Goal: Task Accomplishment & Management: Complete application form

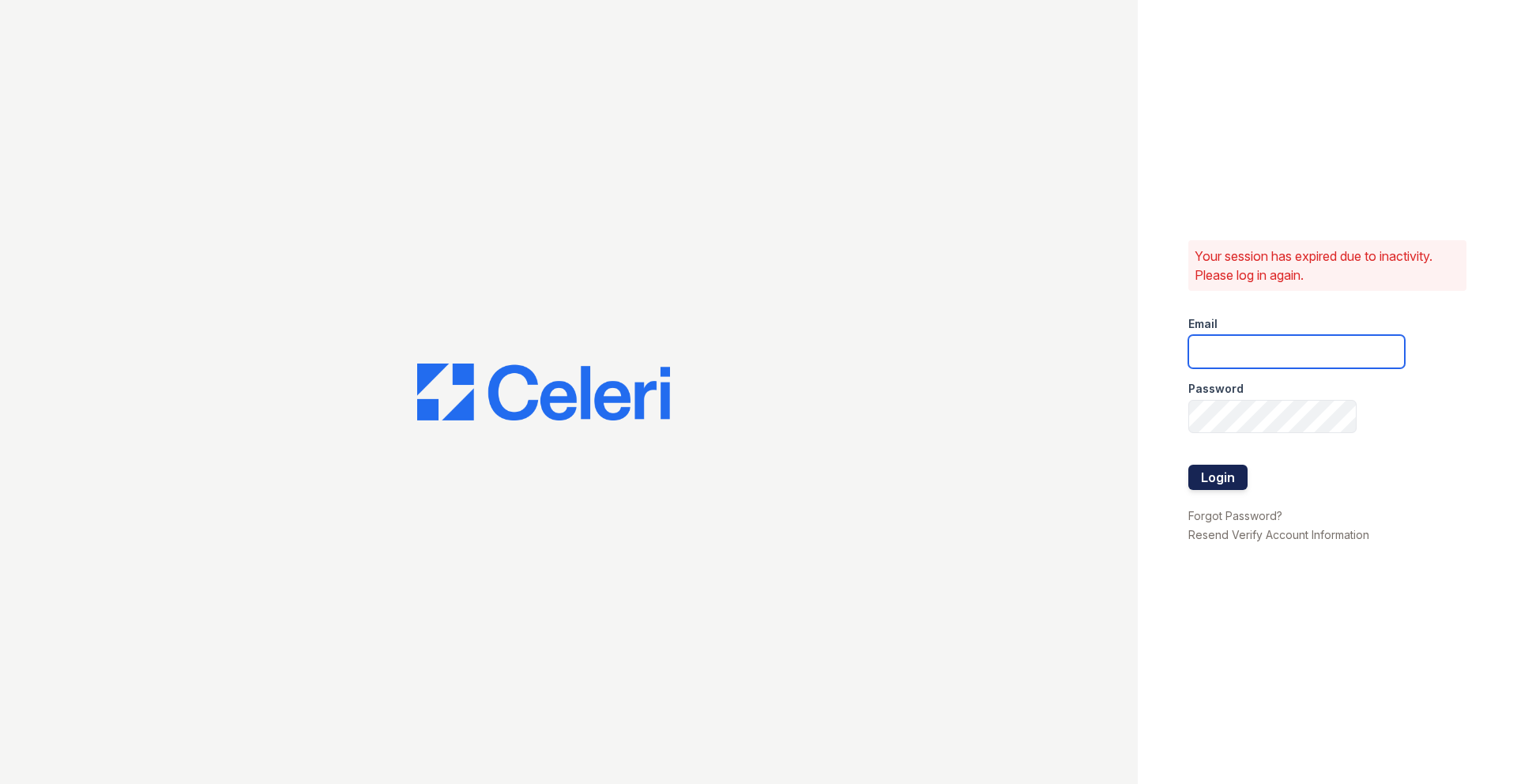
type input "[EMAIL_ADDRESS][DOMAIN_NAME]"
click at [1204, 478] on button "Login" at bounding box center [1218, 477] width 60 height 25
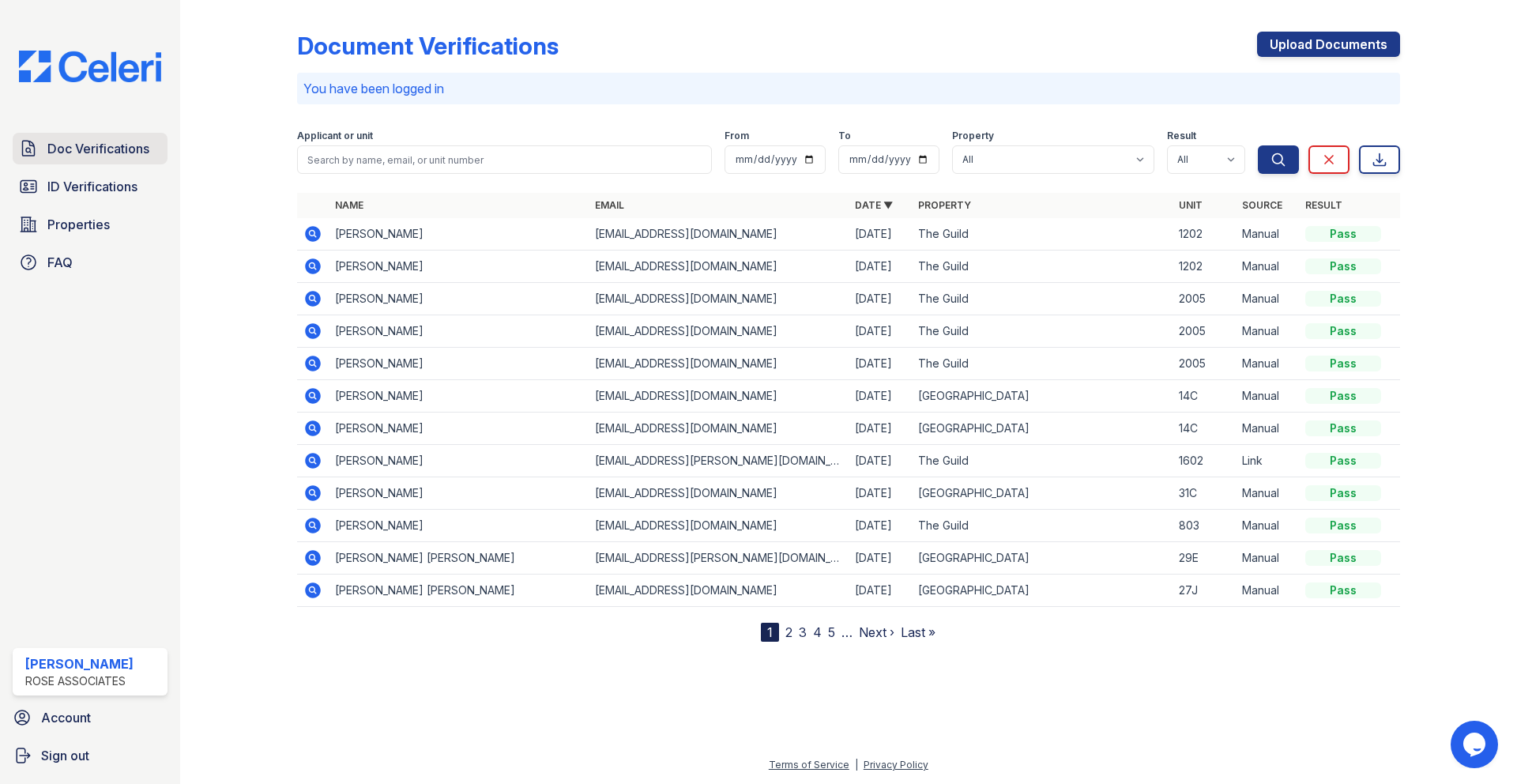
click at [115, 148] on span "Doc Verifications" at bounding box center [98, 148] width 102 height 19
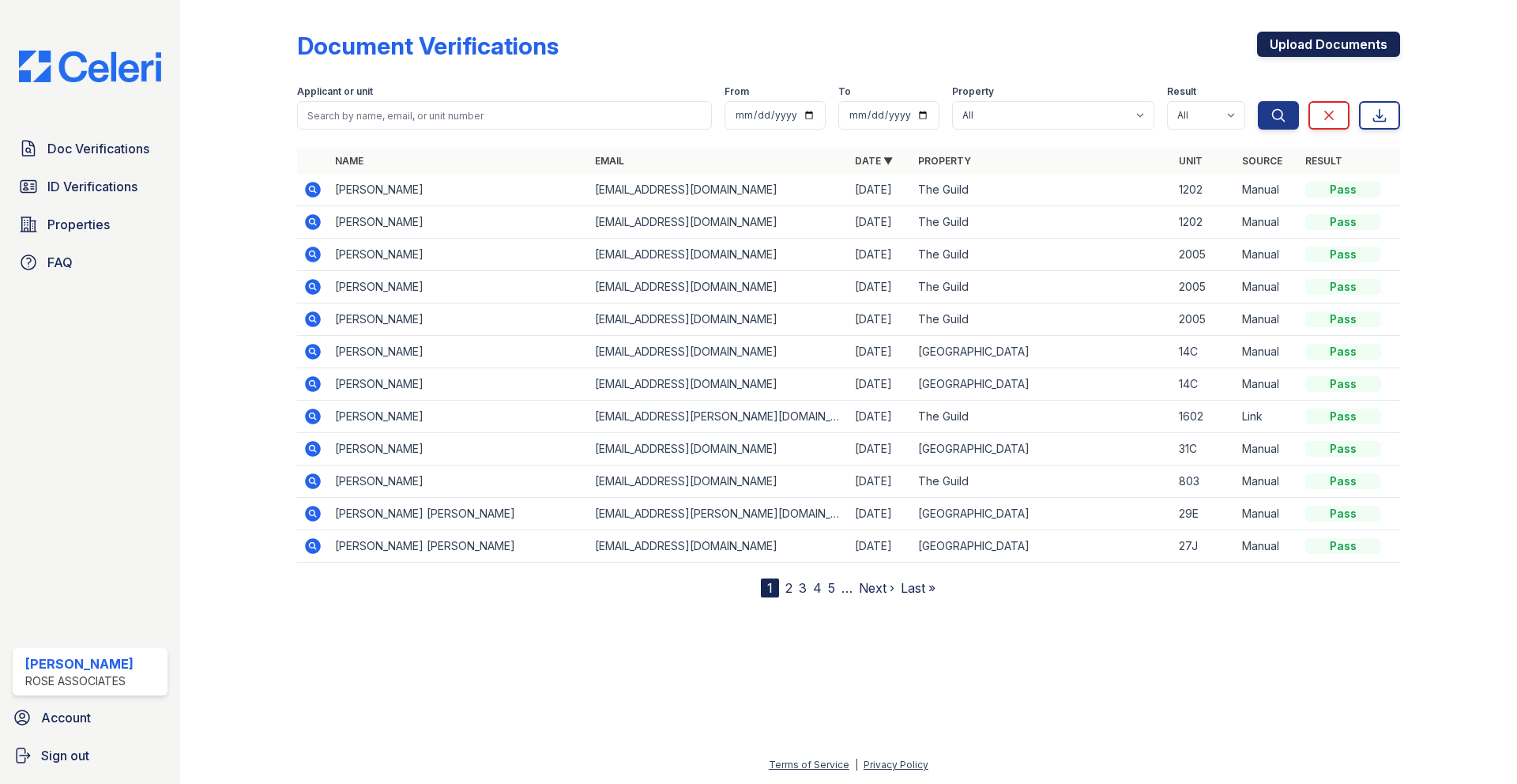
click at [1295, 46] on link "Upload Documents" at bounding box center [1328, 44] width 144 height 25
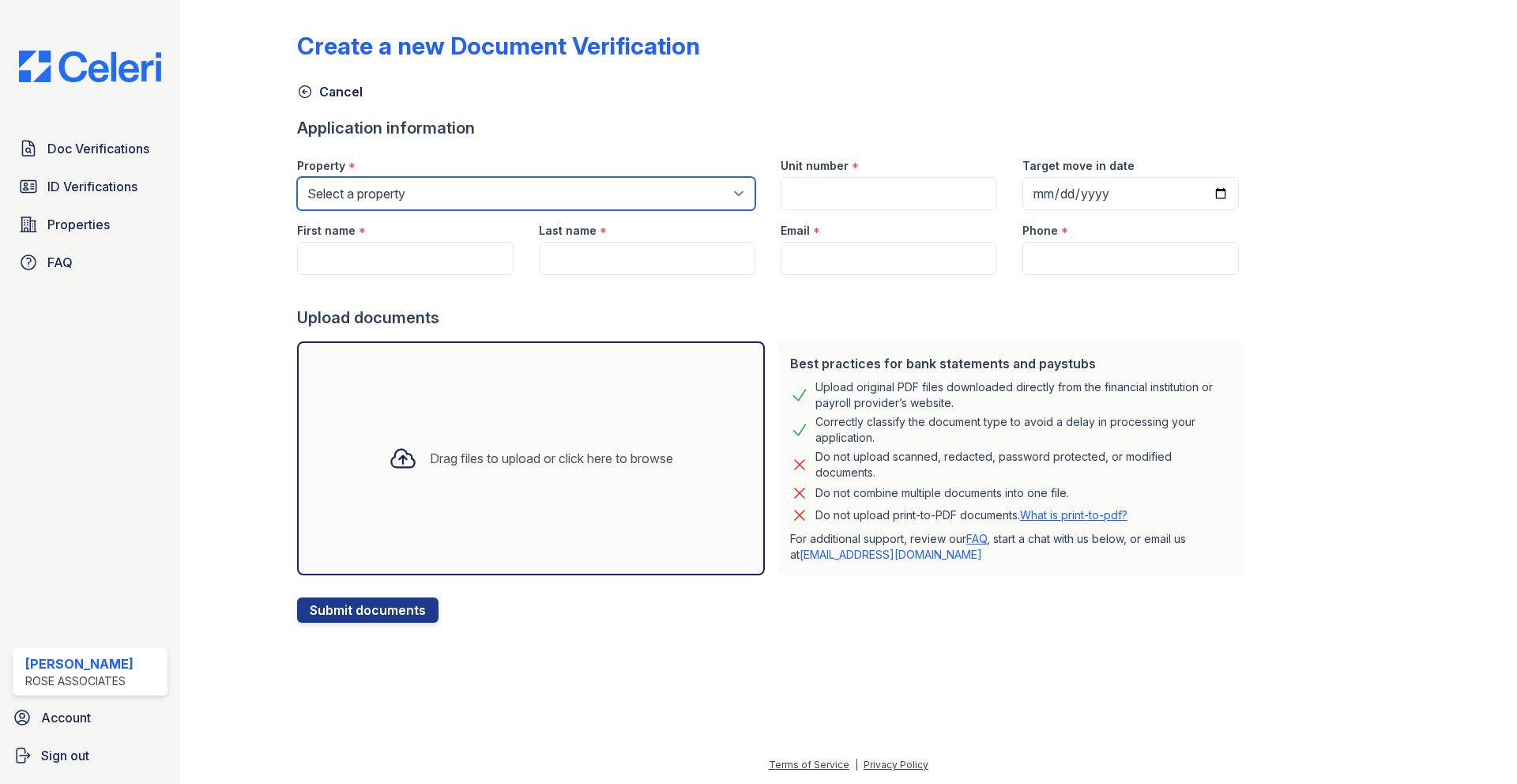
click at [666, 187] on select "Select a property Hanover House The Guild" at bounding box center [527, 194] width 458 height 33
click at [671, 200] on select "Select a property Hanover House The Guild" at bounding box center [527, 194] width 458 height 33
select select "3110"
click at [298, 177] on select "Select a property Hanover House The Guild" at bounding box center [527, 194] width 458 height 33
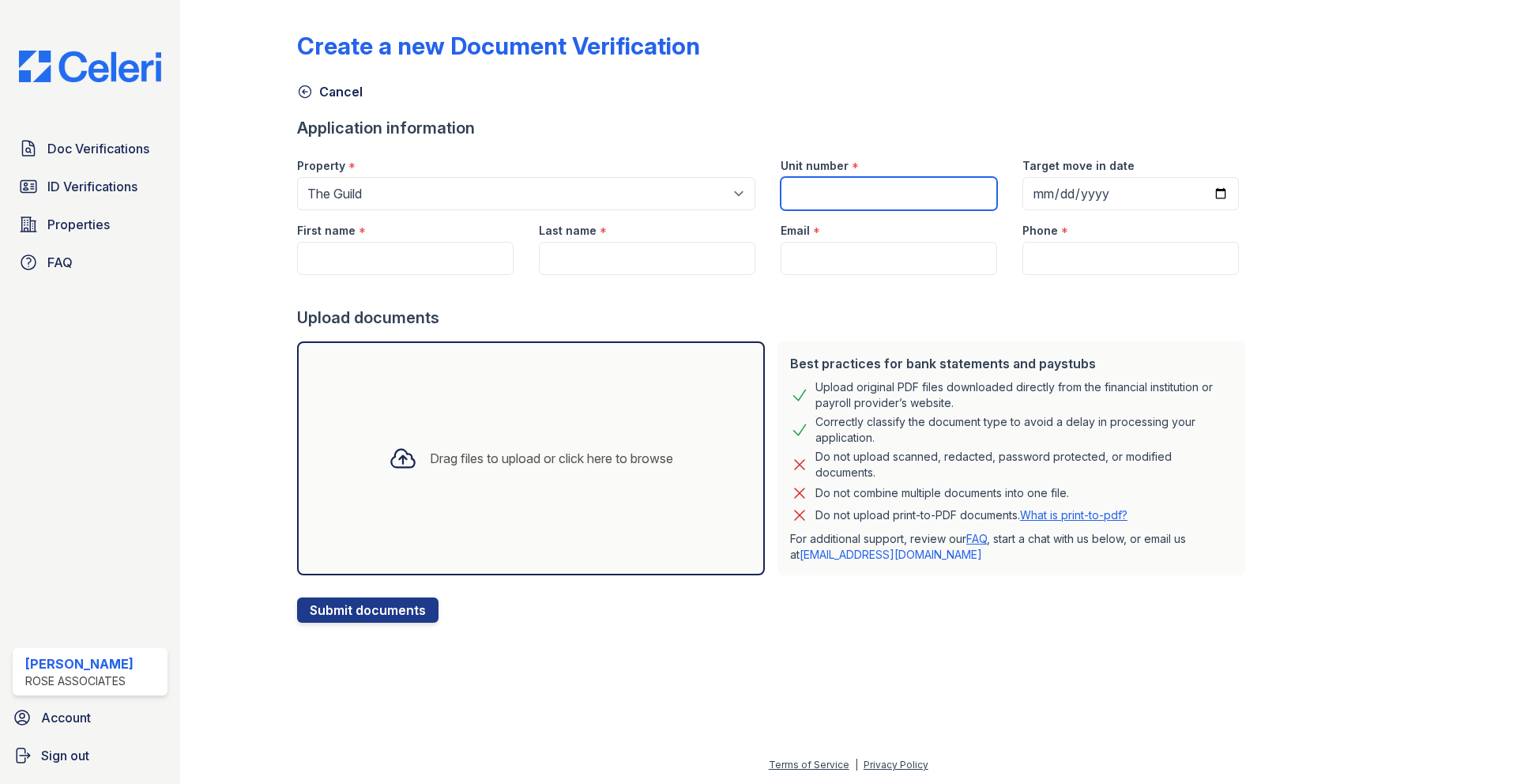
click at [795, 199] on input "Unit number" at bounding box center [889, 194] width 217 height 33
type input "1003"
click at [360, 257] on input "First name" at bounding box center [405, 258] width 217 height 33
drag, startPoint x: 403, startPoint y: 261, endPoint x: 331, endPoint y: 257, distance: 72.1
click at [329, 257] on input "So Hae" at bounding box center [405, 258] width 217 height 33
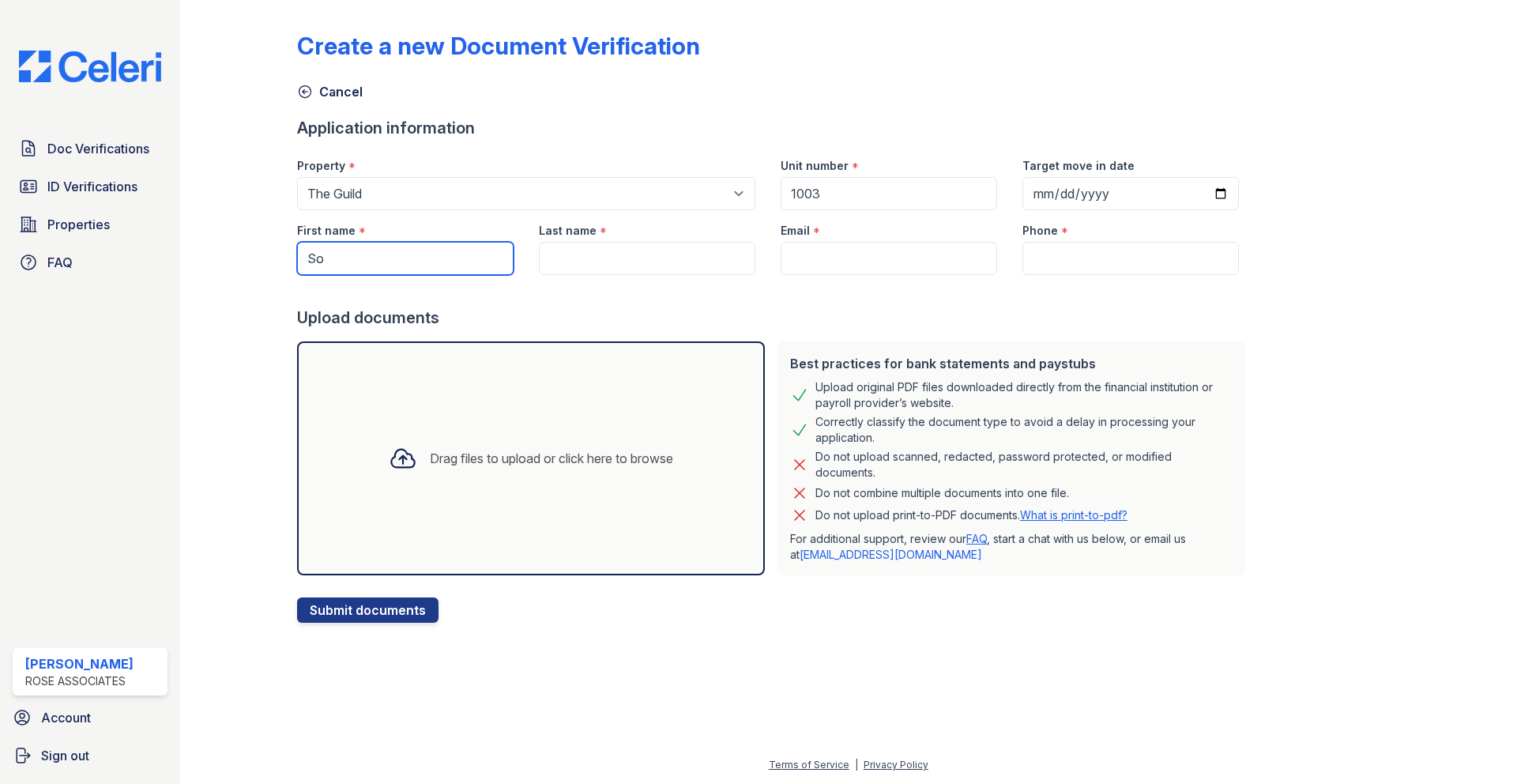
type input "So"
click at [640, 258] on input "Last name" at bounding box center [647, 258] width 217 height 33
type input "Park"
click at [865, 290] on div at bounding box center [774, 291] width 955 height 32
click at [819, 257] on input "Email" at bounding box center [889, 258] width 217 height 33
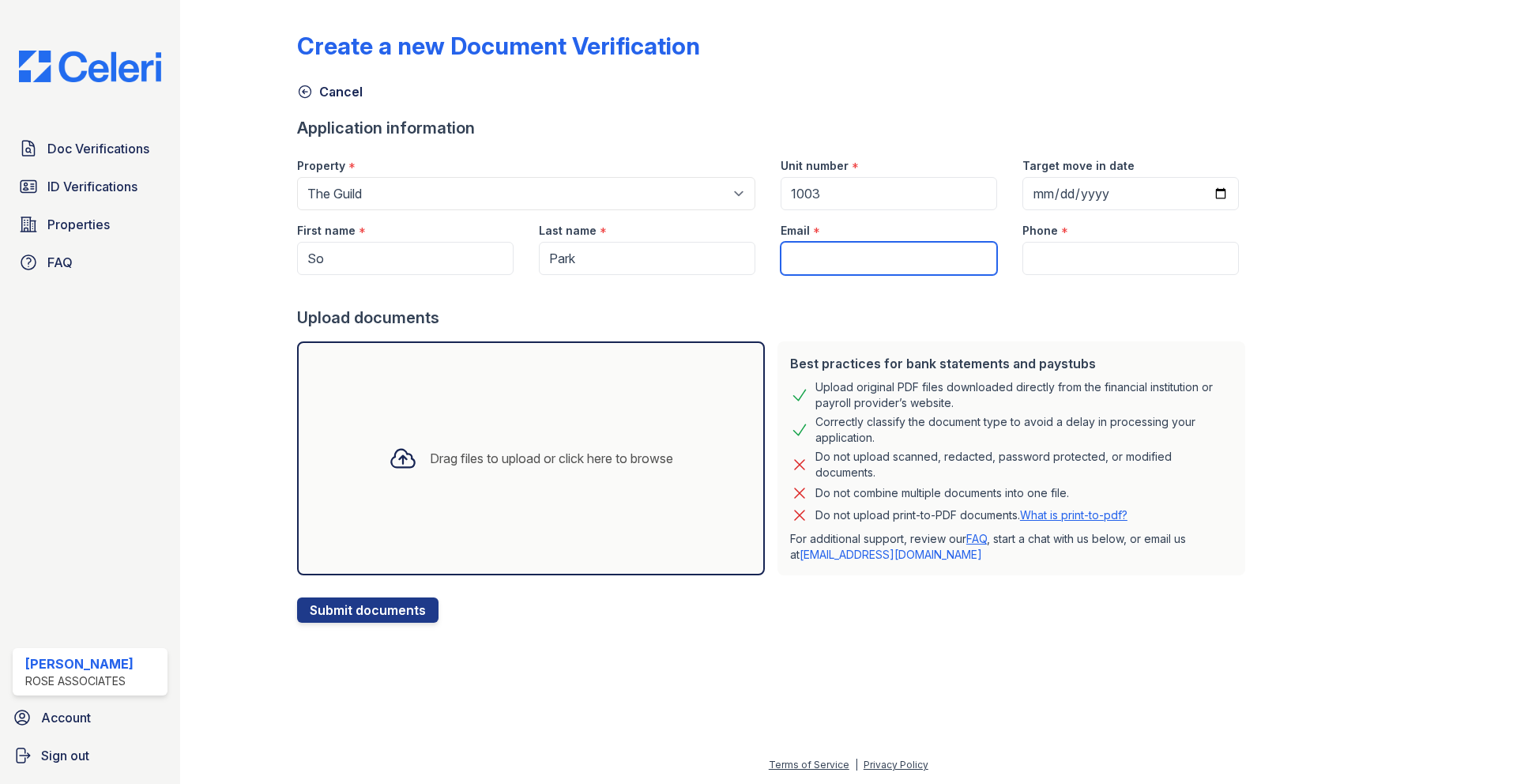
paste input "gracyparkk@gmail.com"
type input "gracyparkk@gmail.com"
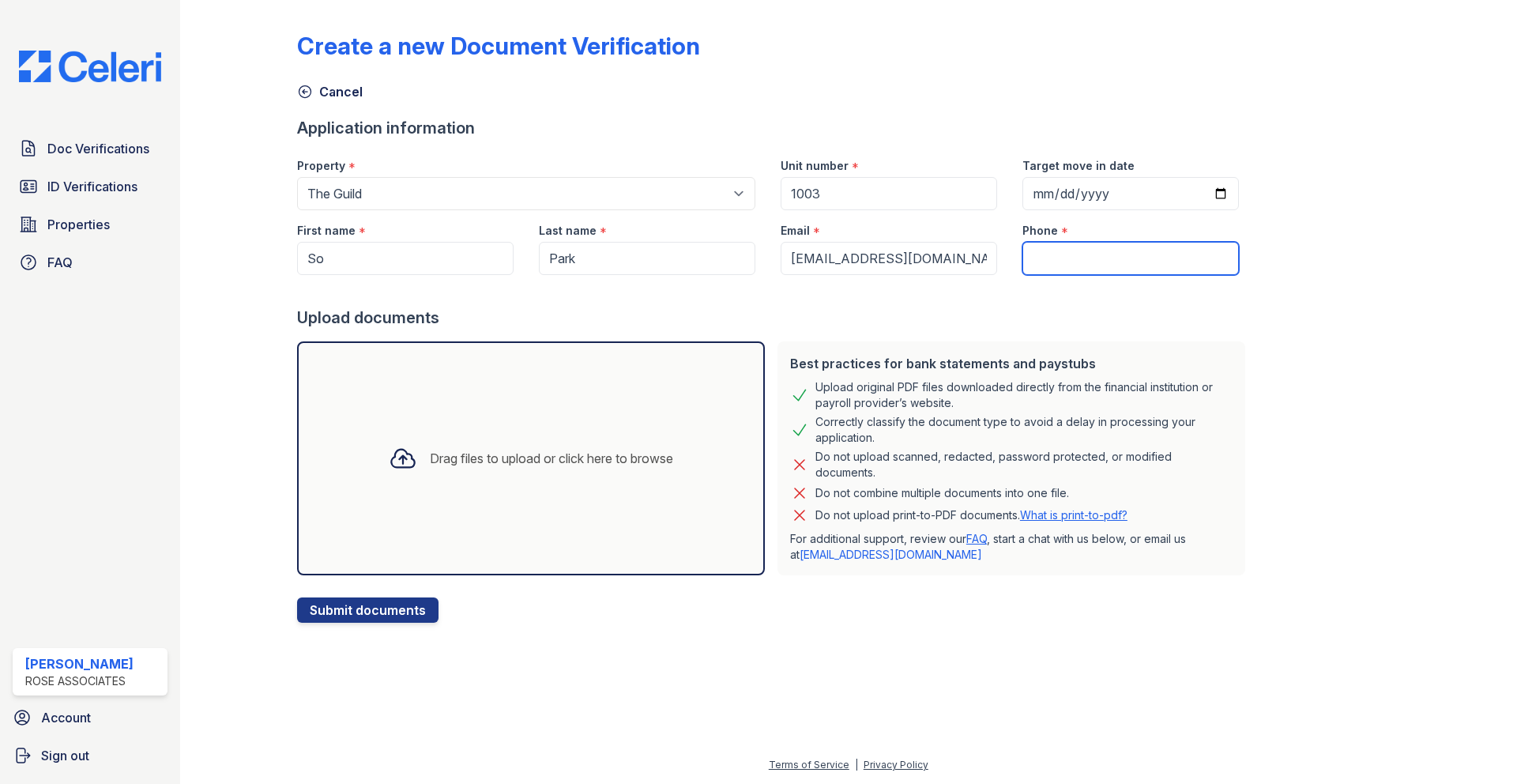
click at [1175, 260] on input "Phone" at bounding box center [1131, 258] width 217 height 33
paste input "(949) 372 - 1042"
type input "(949) 372 - 1042"
click at [1337, 273] on div "Create a new Document Verification Cancel Application information Property * Se…" at bounding box center [849, 315] width 1103 height 616
click at [490, 459] on div "Drag files to upload or click here to browse" at bounding box center [551, 458] width 244 height 19
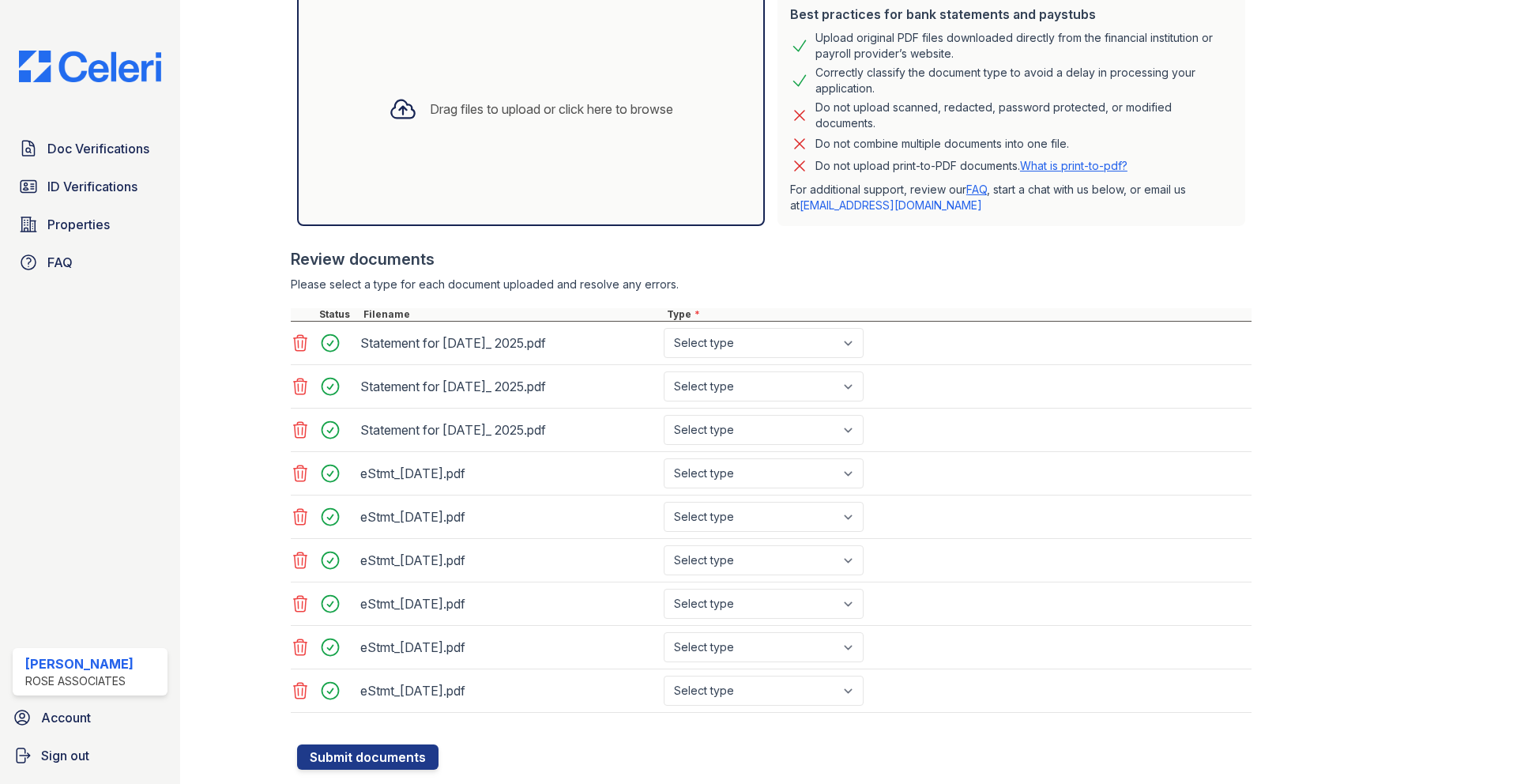
scroll to position [389, 0]
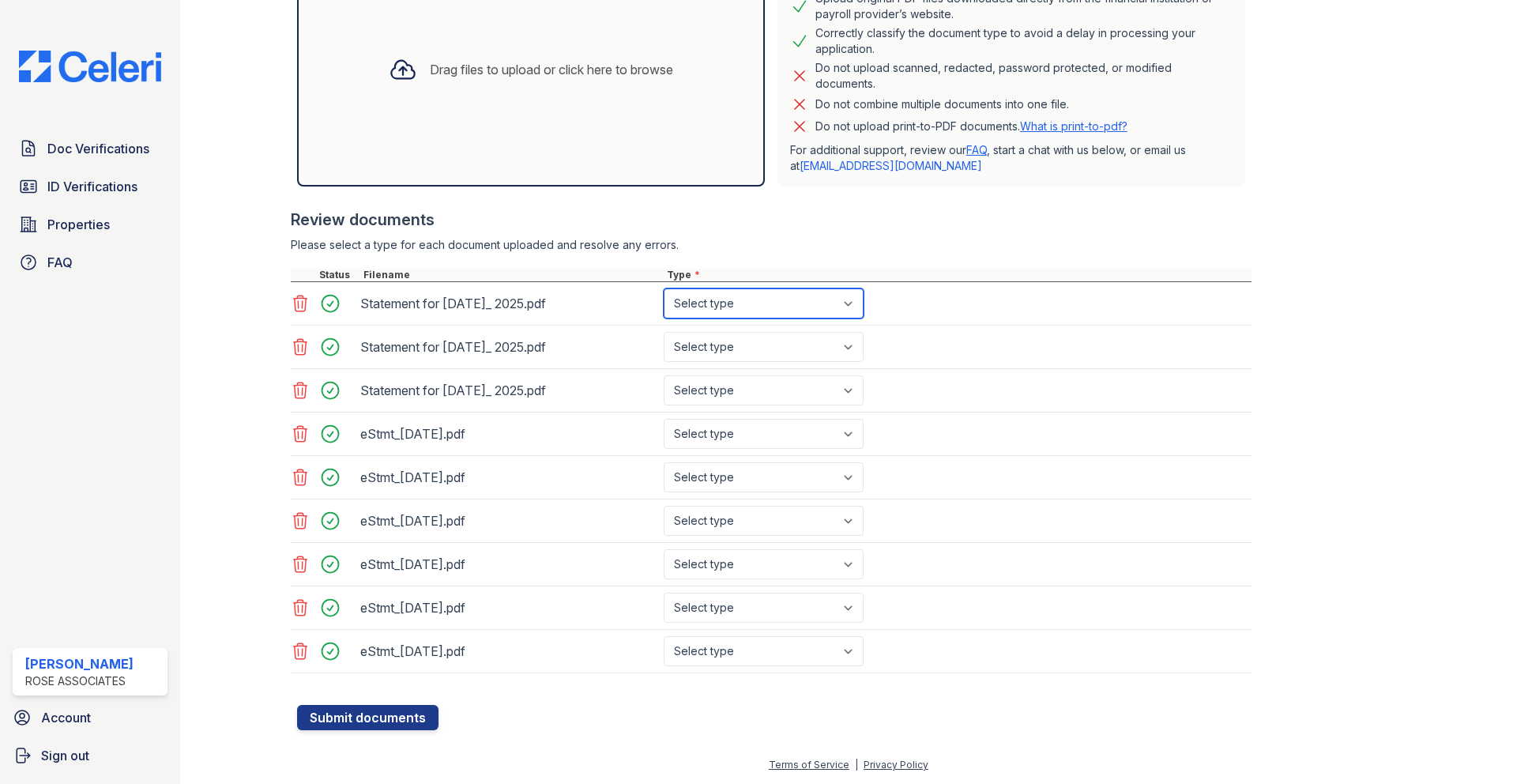
click at [853, 306] on select "Select type Paystub Bank Statement Offer Letter Tax Documents Benefit Award Let…" at bounding box center [764, 302] width 200 height 30
select select "paystub"
click at [664, 288] on select "Select type Paystub Bank Statement Offer Letter Tax Documents Benefit Award Let…" at bounding box center [764, 302] width 200 height 30
click at [822, 341] on select "Select type Paystub Bank Statement Offer Letter Tax Documents Benefit Award Let…" at bounding box center [764, 347] width 200 height 30
select select "paystub"
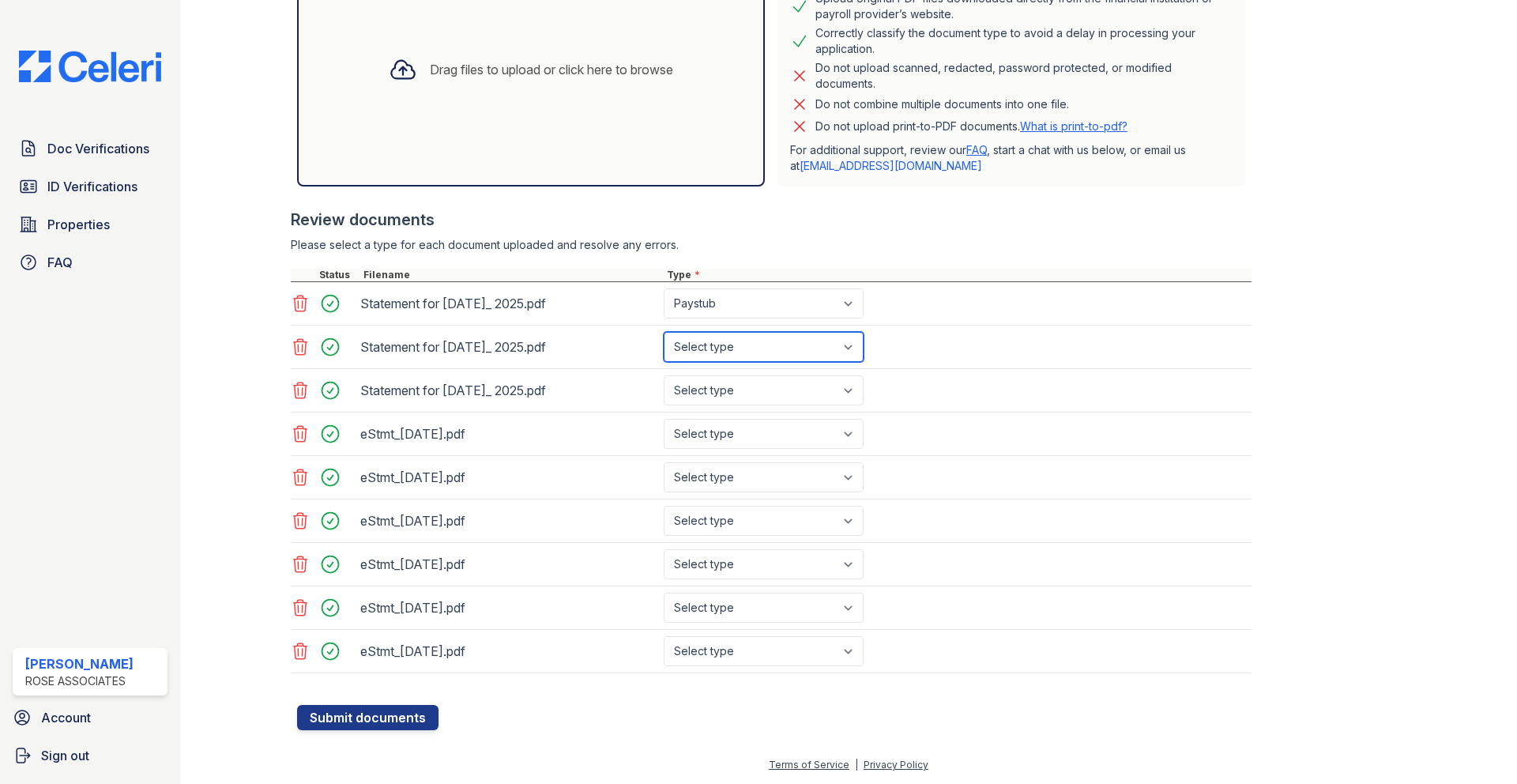
click at [664, 332] on select "Select type Paystub Bank Statement Offer Letter Tax Documents Benefit Award Let…" at bounding box center [764, 347] width 200 height 30
click at [815, 385] on select "Select type Paystub Bank Statement Offer Letter Tax Documents Benefit Award Let…" at bounding box center [764, 390] width 200 height 30
select select "paystub"
click at [664, 376] on select "Select type Paystub Bank Statement Offer Letter Tax Documents Benefit Award Let…" at bounding box center [764, 390] width 200 height 30
click at [828, 439] on select "Select type Paystub Bank Statement Offer Letter Tax Documents Benefit Award Let…" at bounding box center [764, 433] width 200 height 30
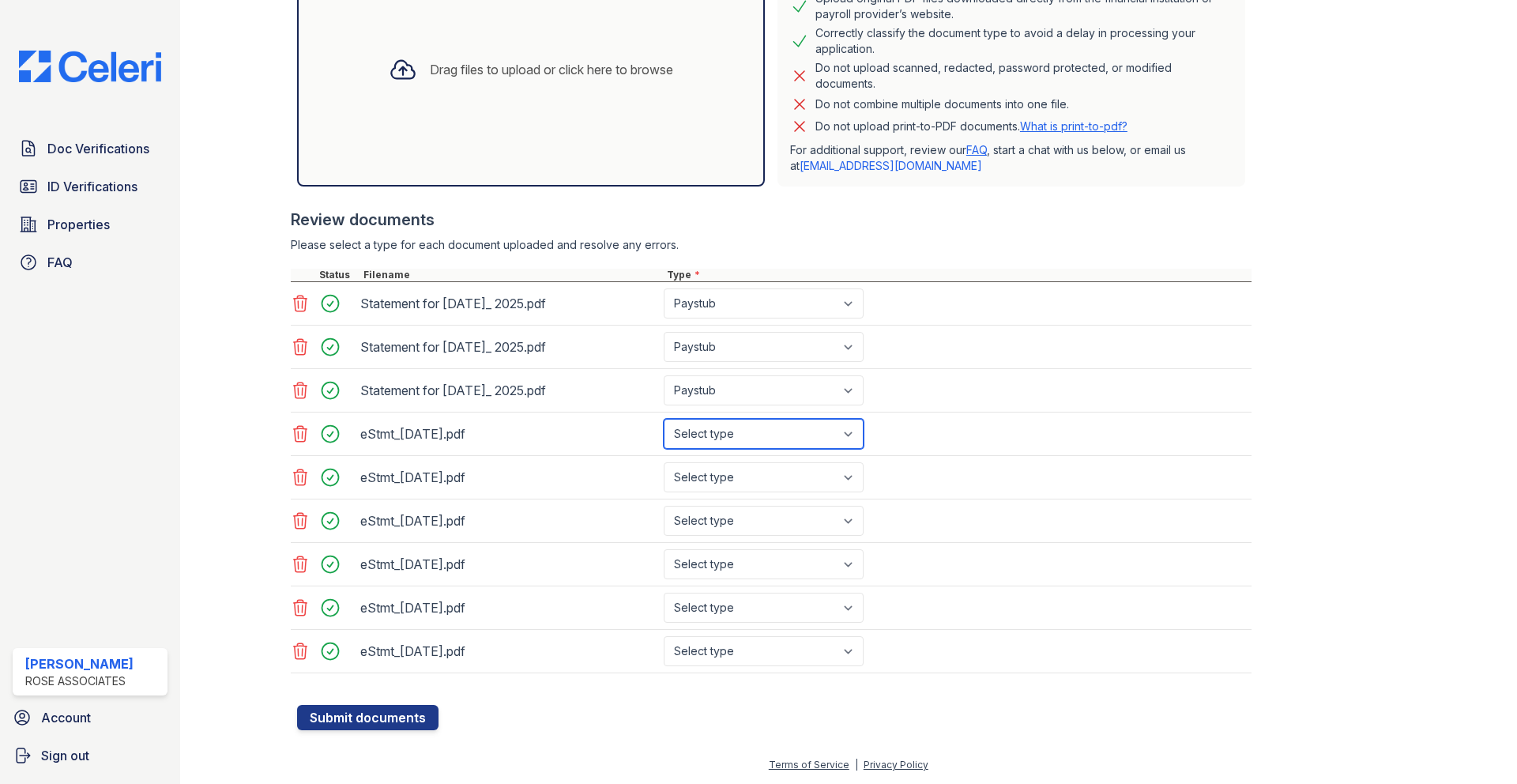
select select "bank_statement"
click at [664, 419] on select "Select type Paystub Bank Statement Offer Letter Tax Documents Benefit Award Let…" at bounding box center [764, 433] width 200 height 30
click at [817, 469] on select "Select type Paystub Bank Statement Offer Letter Tax Documents Benefit Award Let…" at bounding box center [764, 477] width 200 height 30
select select "bank_statement"
click at [664, 462] on select "Select type Paystub Bank Statement Offer Letter Tax Documents Benefit Award Let…" at bounding box center [764, 477] width 200 height 30
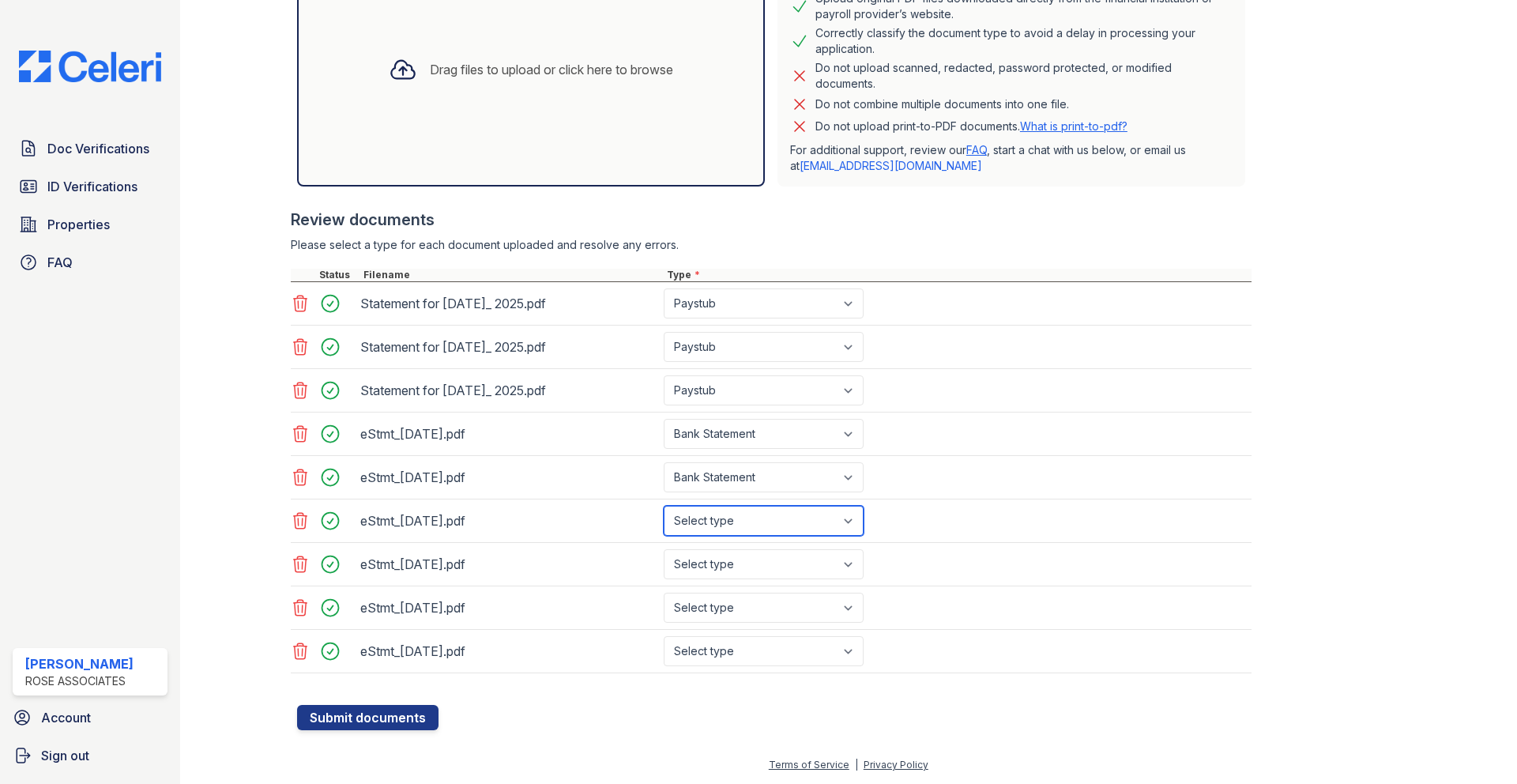
click at [811, 515] on select "Select type Paystub Bank Statement Offer Letter Tax Documents Benefit Award Let…" at bounding box center [764, 520] width 200 height 30
select select "bank_statement"
click at [664, 506] on select "Select type Paystub Bank Statement Offer Letter Tax Documents Benefit Award Let…" at bounding box center [764, 520] width 200 height 30
click at [803, 565] on select "Select type Paystub Bank Statement Offer Letter Tax Documents Benefit Award Let…" at bounding box center [764, 563] width 200 height 30
select select "bank_statement"
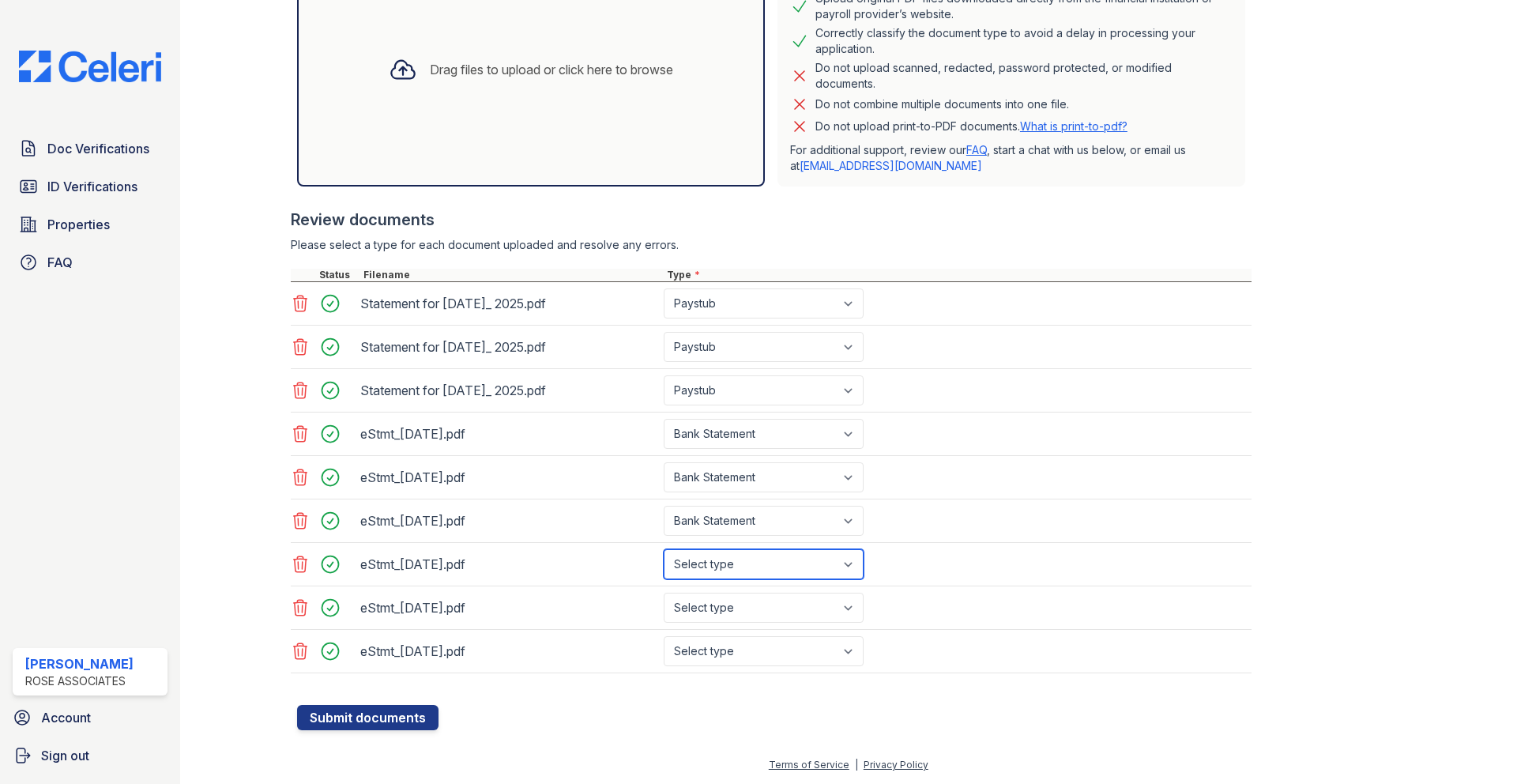
click at [664, 549] on select "Select type Paystub Bank Statement Offer Letter Tax Documents Benefit Award Let…" at bounding box center [764, 563] width 200 height 30
click at [799, 602] on select "Select type Paystub Bank Statement Offer Letter Tax Documents Benefit Award Let…" at bounding box center [764, 607] width 200 height 30
select select "bank_statement"
click at [664, 592] on select "Select type Paystub Bank Statement Offer Letter Tax Documents Benefit Award Let…" at bounding box center [764, 607] width 200 height 30
click at [788, 653] on select "Select type Paystub Bank Statement Offer Letter Tax Documents Benefit Award Let…" at bounding box center [764, 651] width 200 height 30
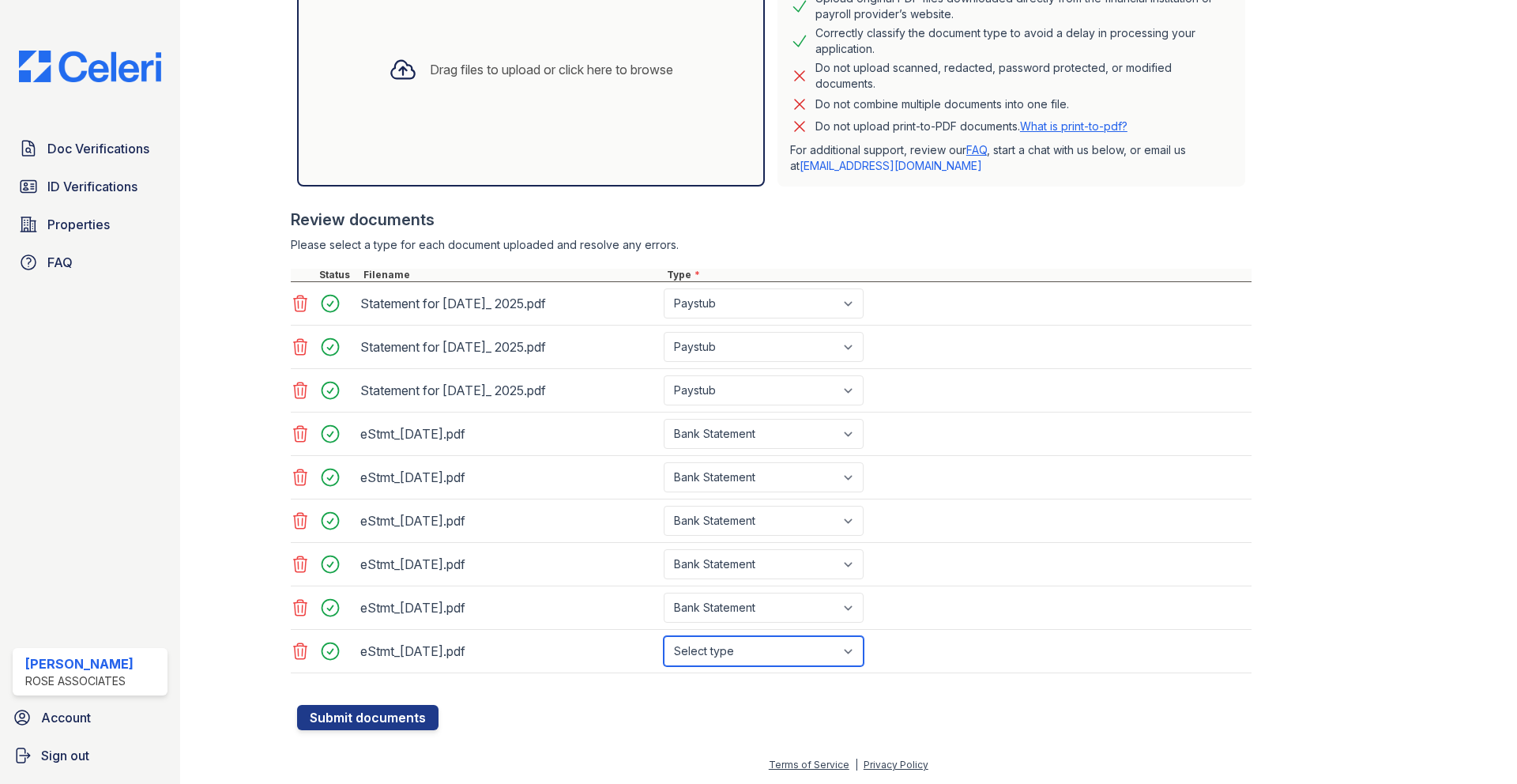
select select "bank_statement"
click at [664, 637] on select "Select type Paystub Bank Statement Offer Letter Tax Documents Benefit Award Let…" at bounding box center [764, 651] width 200 height 30
click at [594, 711] on form "Application information Property * Select a property Hanover House The Guild Un…" at bounding box center [774, 229] width 955 height 1002
click at [414, 715] on button "Submit documents" at bounding box center [368, 718] width 142 height 25
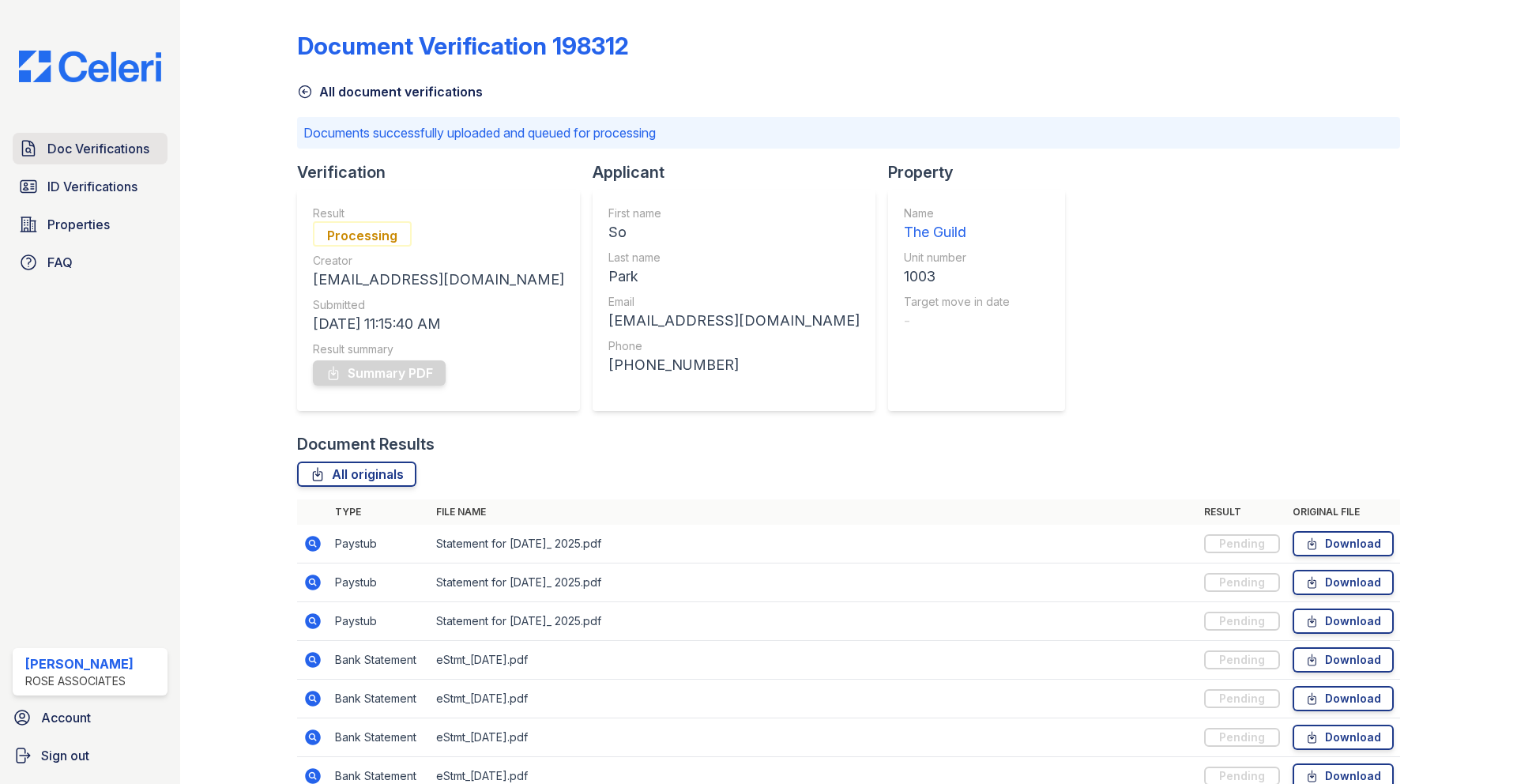
click at [122, 150] on span "Doc Verifications" at bounding box center [98, 148] width 102 height 19
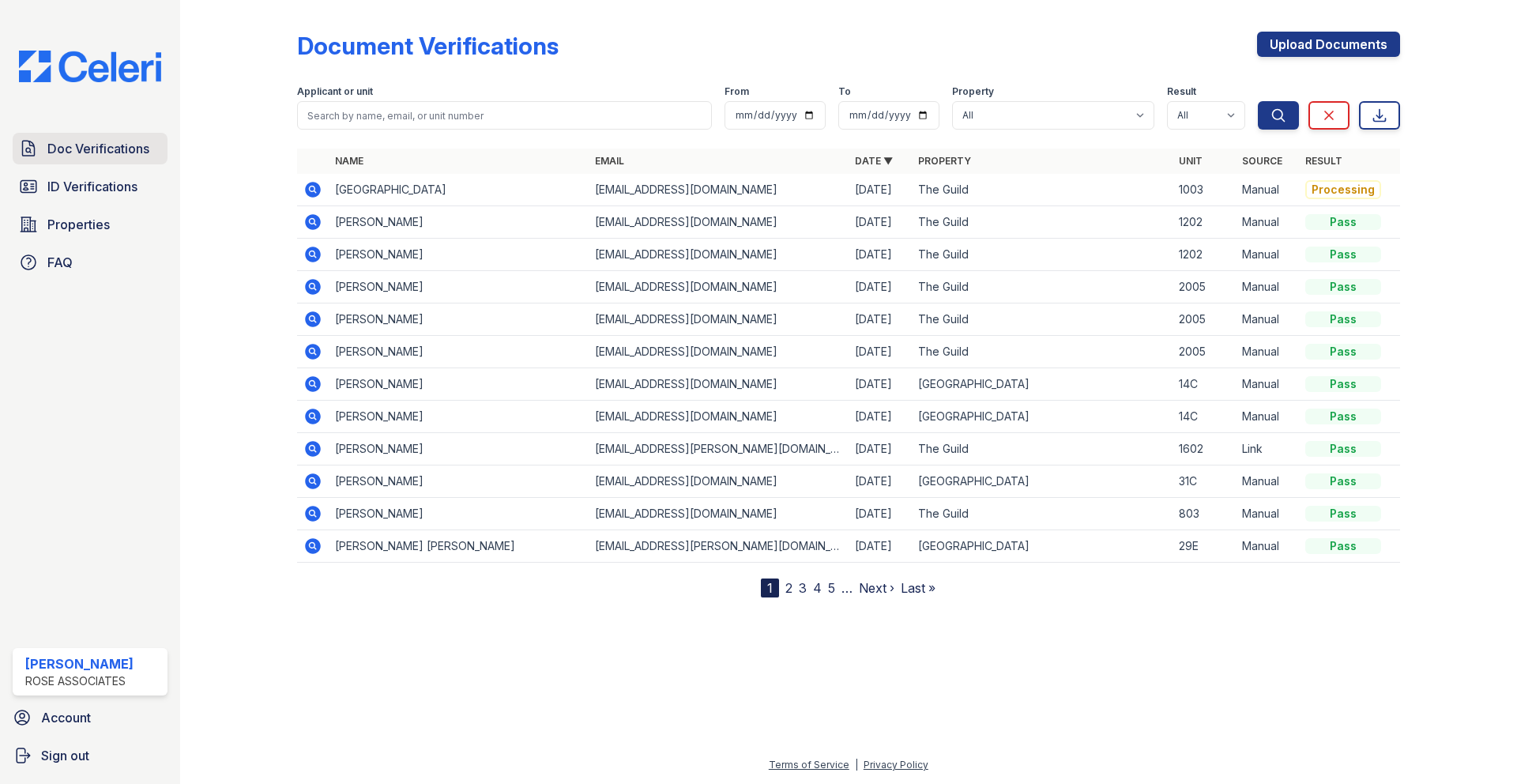
click at [125, 147] on span "Doc Verifications" at bounding box center [98, 148] width 102 height 19
